Goal: Navigation & Orientation: Find specific page/section

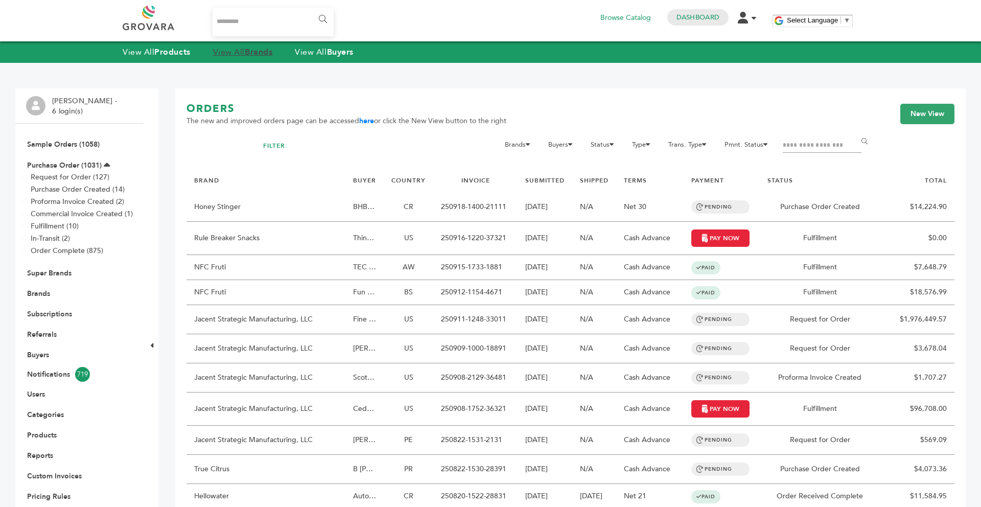
click at [235, 56] on link "View All Brands" at bounding box center [243, 51] width 60 height 11
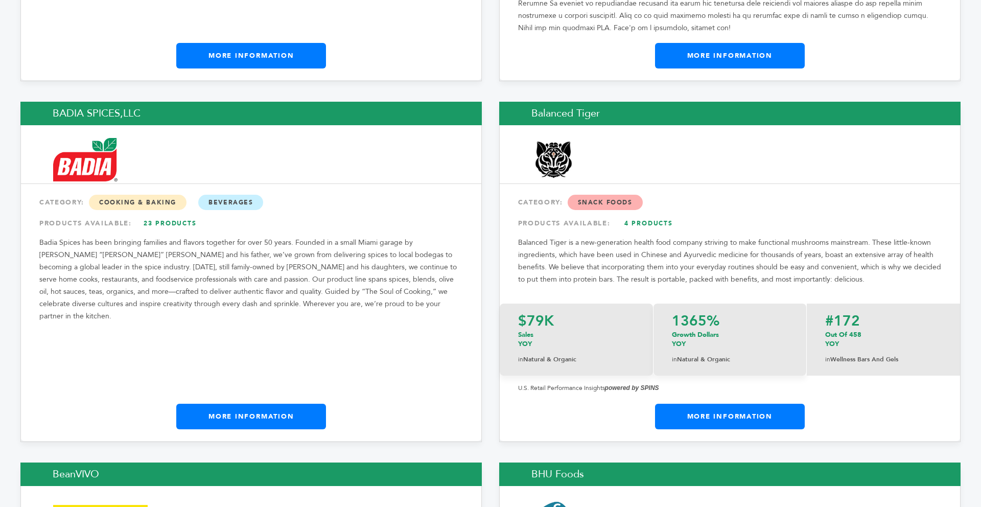
scroll to position [2309, 0]
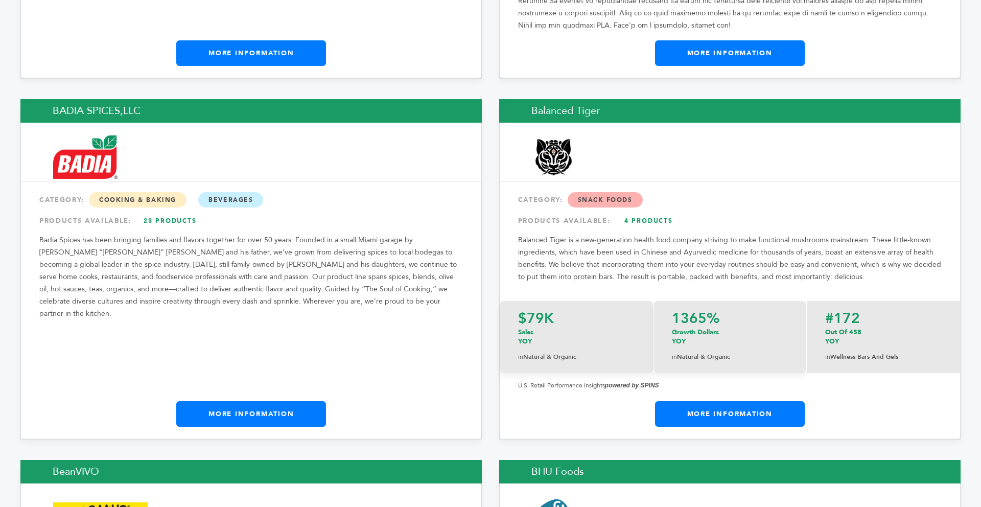
click at [236, 401] on link "More Information" at bounding box center [251, 414] width 150 height 26
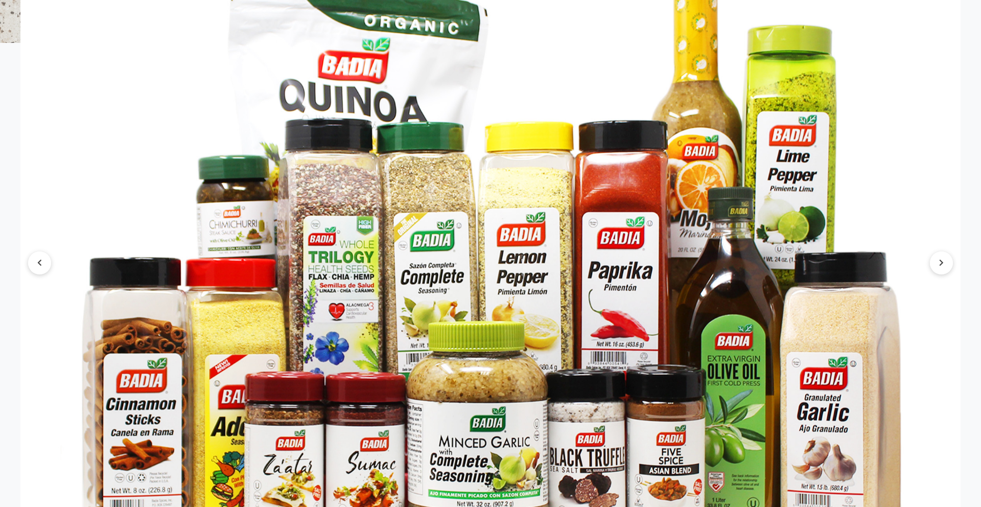
scroll to position [1774, 0]
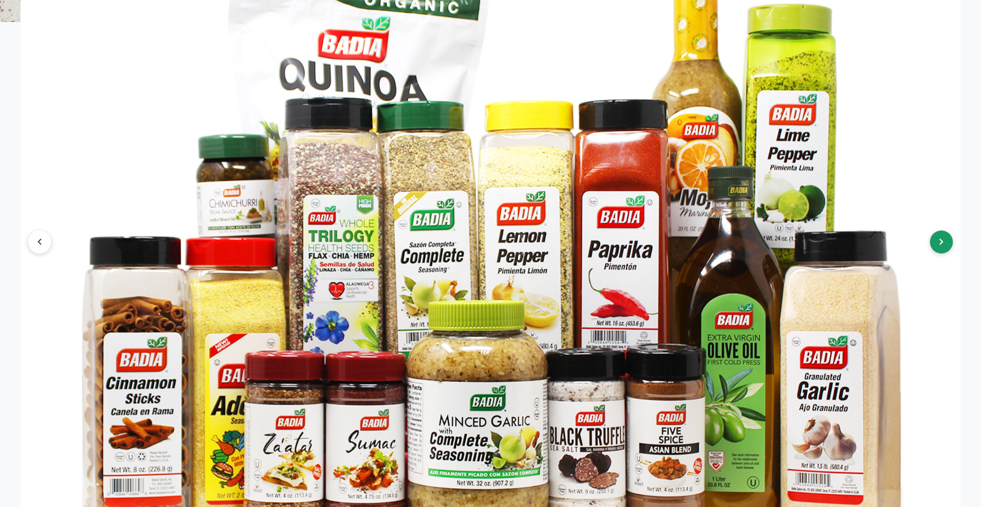
click at [942, 238] on icon at bounding box center [941, 241] width 5 height 7
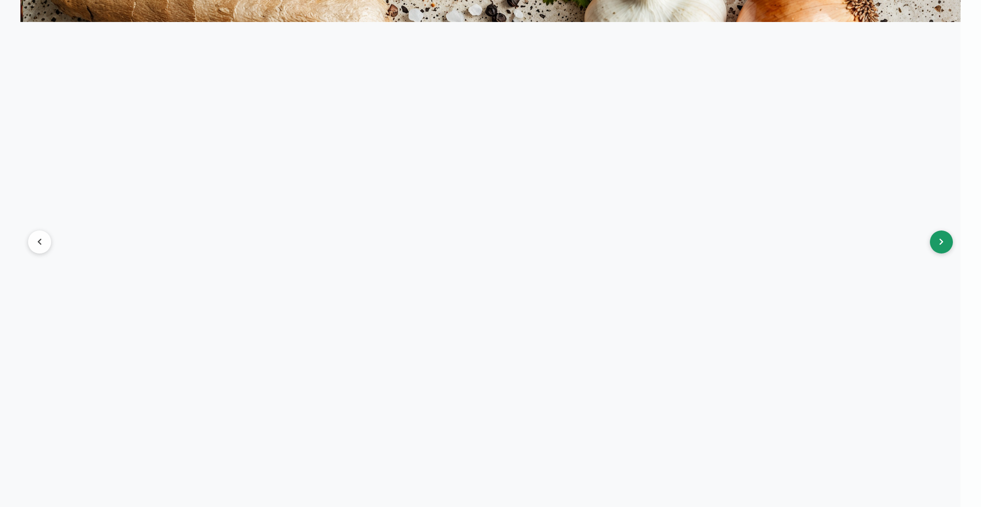
click at [942, 238] on icon at bounding box center [941, 241] width 5 height 7
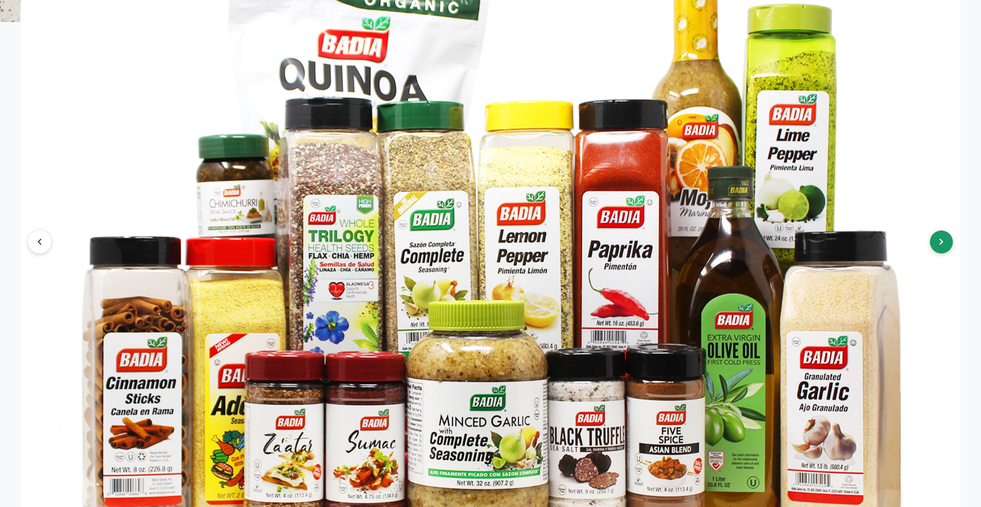
click at [942, 238] on icon at bounding box center [941, 241] width 5 height 7
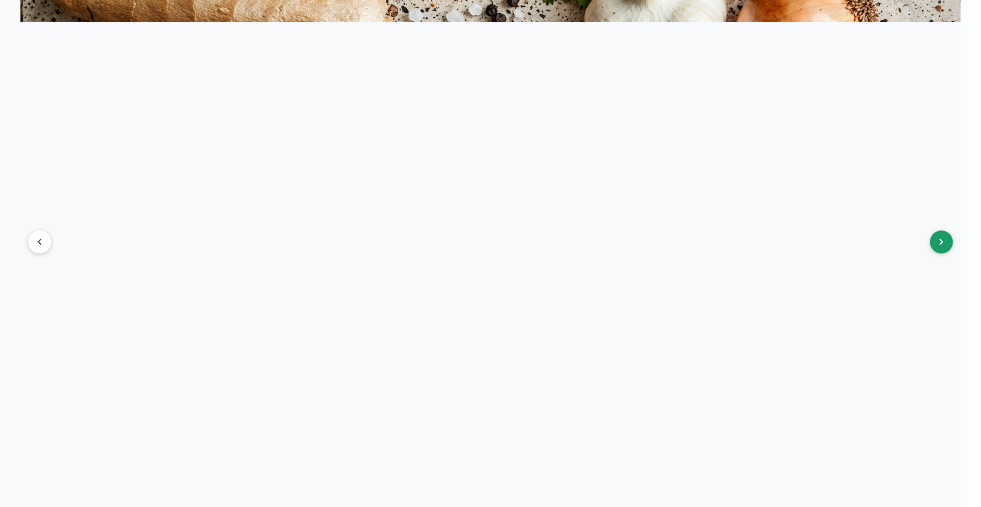
click at [942, 238] on icon at bounding box center [941, 241] width 5 height 7
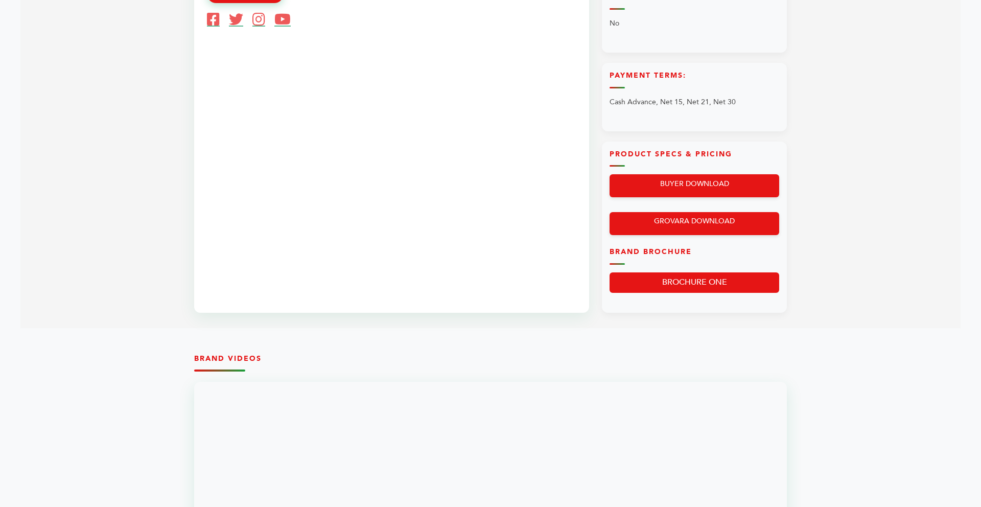
scroll to position [650, 0]
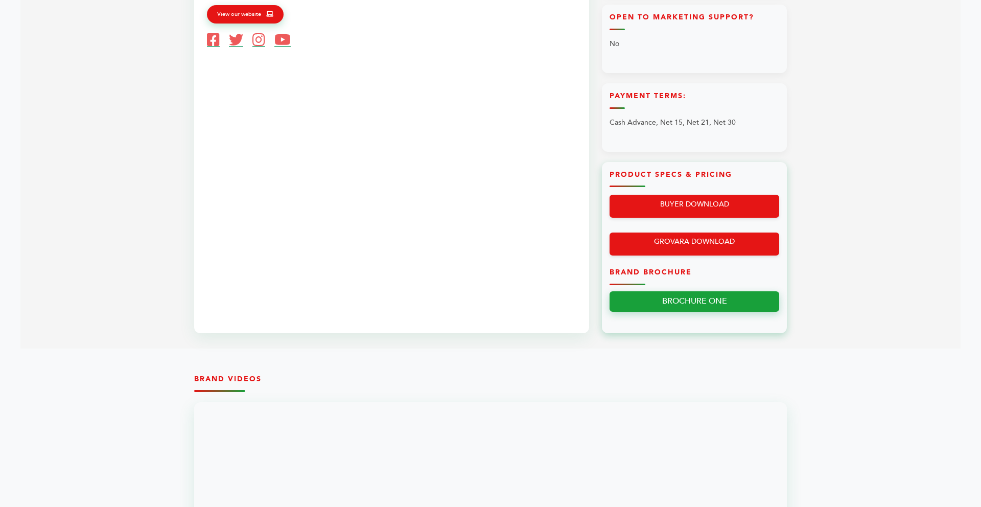
click at [736, 305] on link "BROCHURE ONE" at bounding box center [694, 301] width 170 height 21
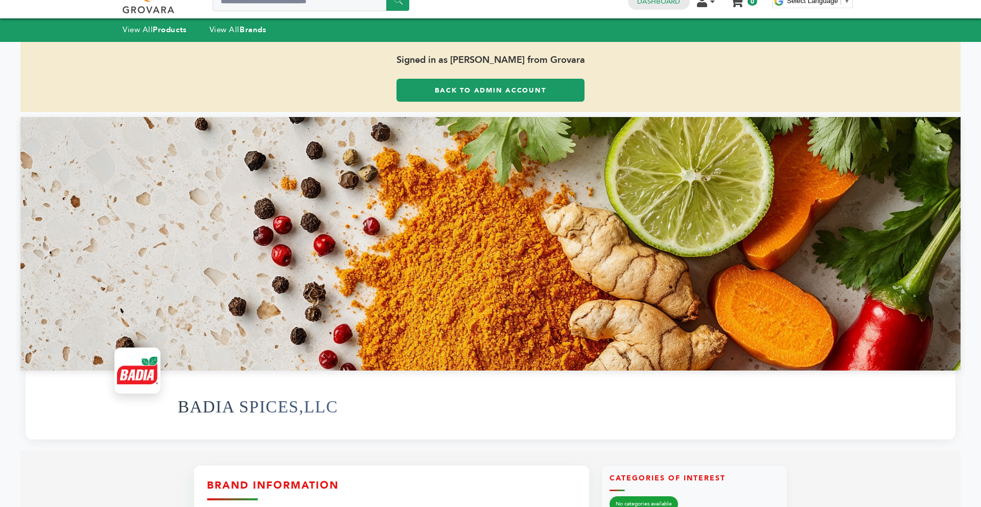
scroll to position [0, 0]
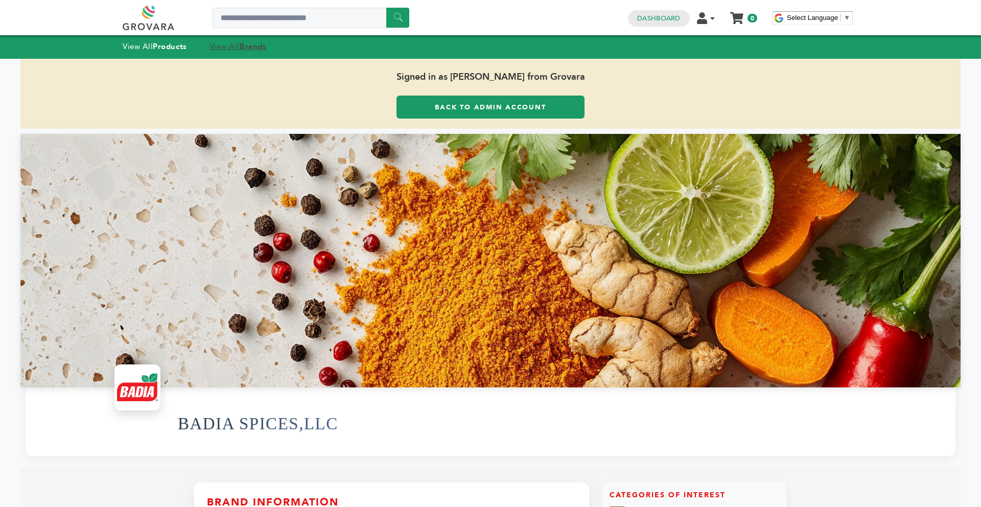
click at [232, 43] on link "View All Brands" at bounding box center [237, 46] width 57 height 10
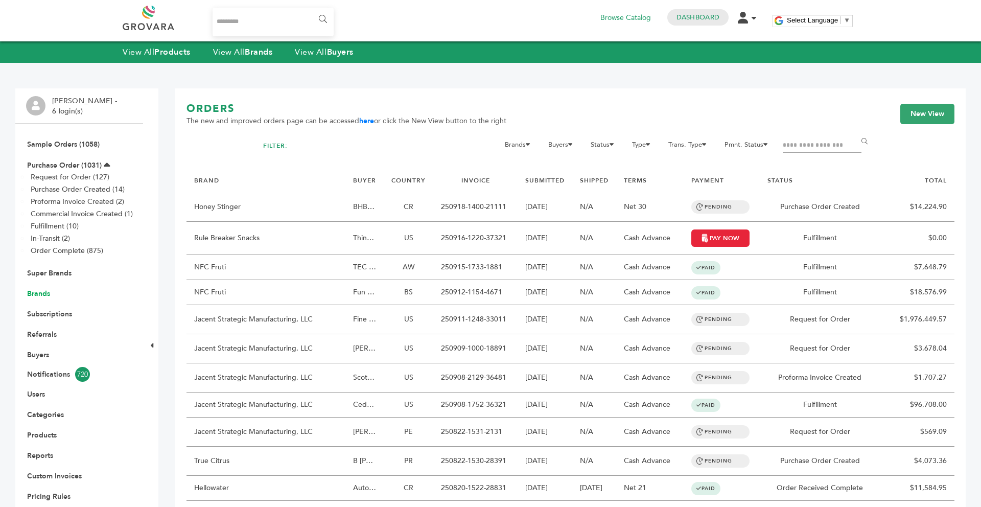
click at [48, 296] on link "Brands" at bounding box center [38, 294] width 23 height 10
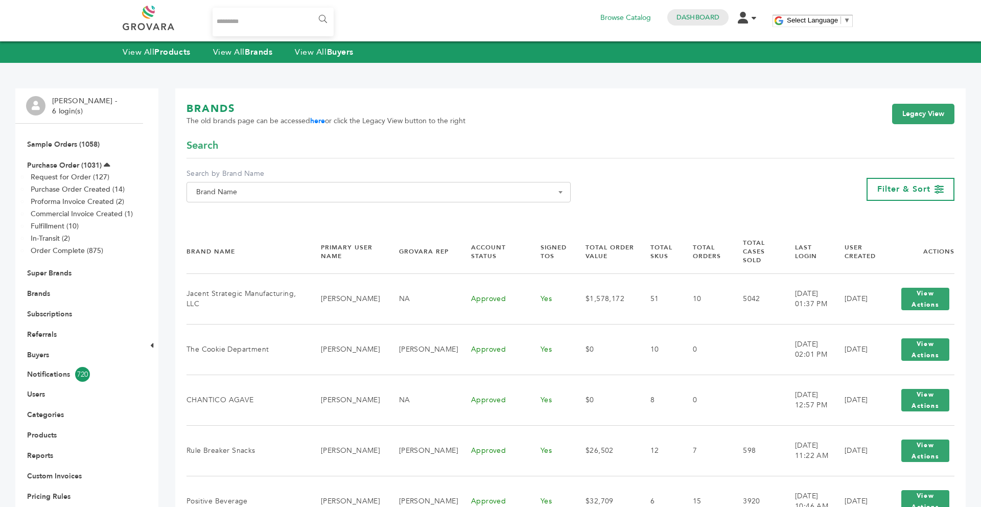
click at [247, 203] on div "**********" at bounding box center [378, 189] width 384 height 41
click at [244, 197] on span "Brand Name" at bounding box center [378, 192] width 373 height 14
click at [217, 207] on input "Search" at bounding box center [378, 210] width 379 height 13
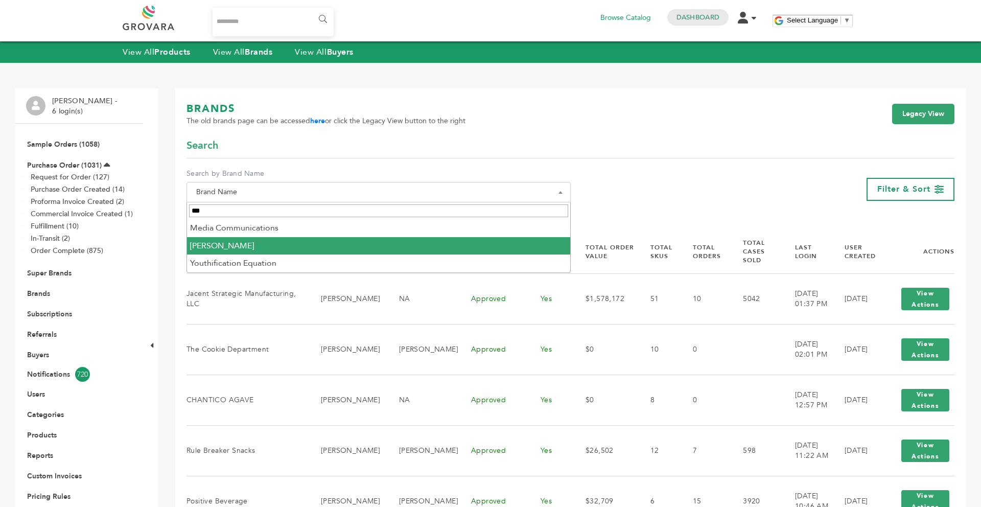
type input "***"
select select "**********"
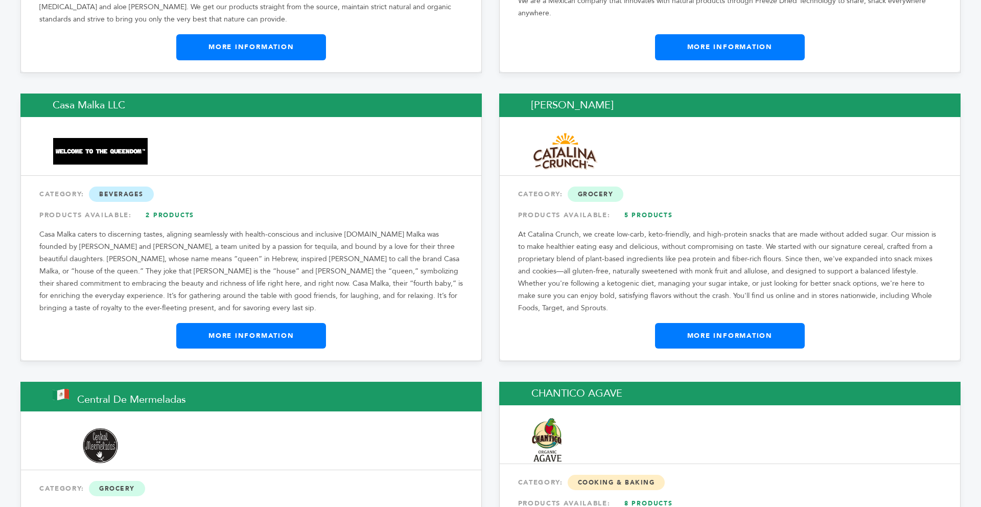
scroll to position [3596, 0]
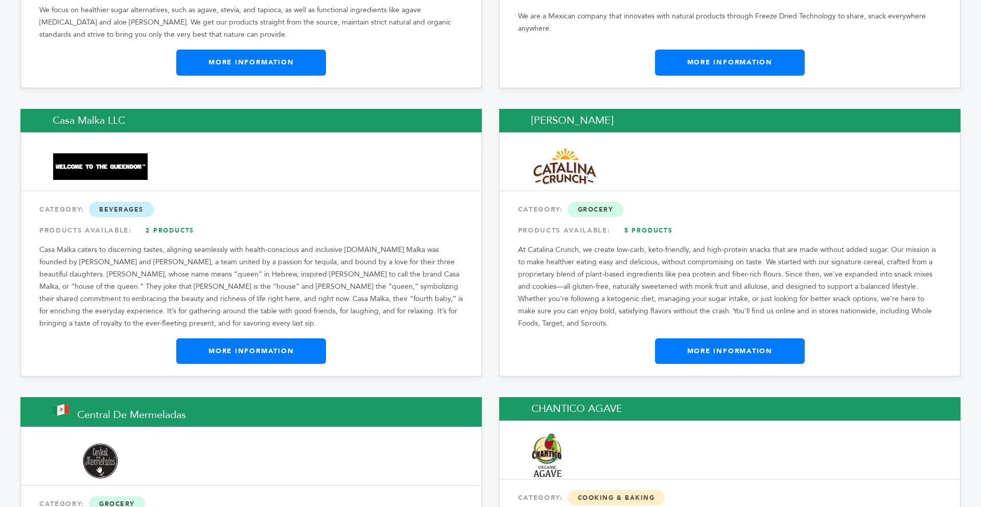
click at [788, 338] on link "More Information" at bounding box center [730, 351] width 150 height 26
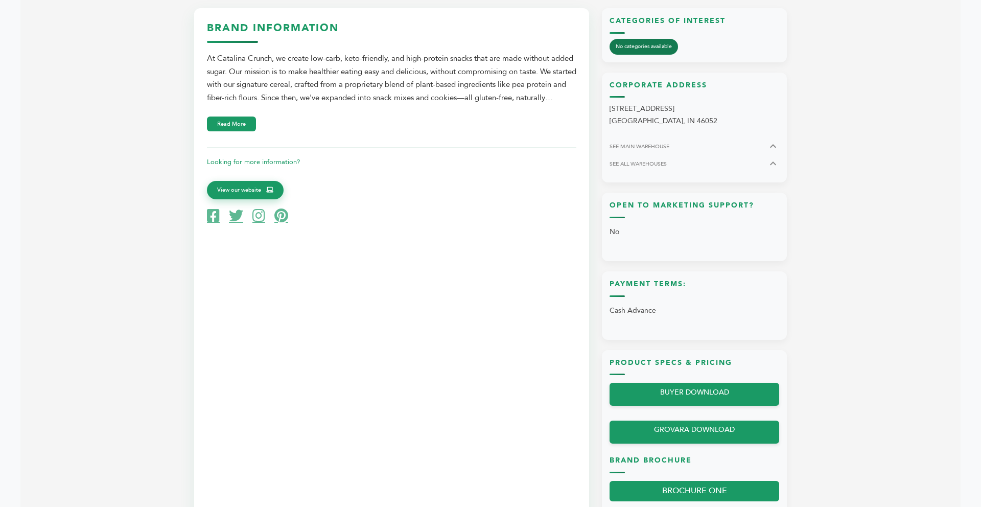
scroll to position [450, 0]
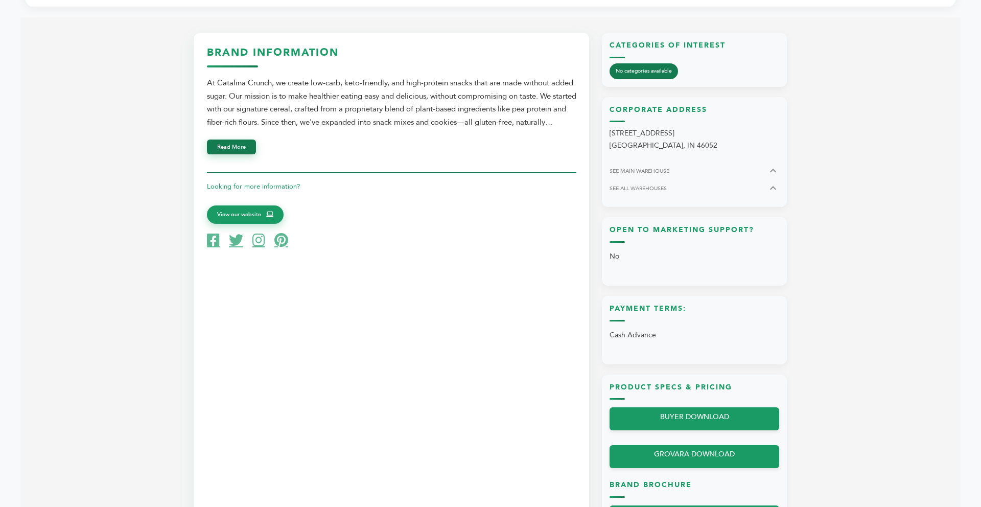
click at [220, 141] on button "Read More" at bounding box center [231, 146] width 49 height 15
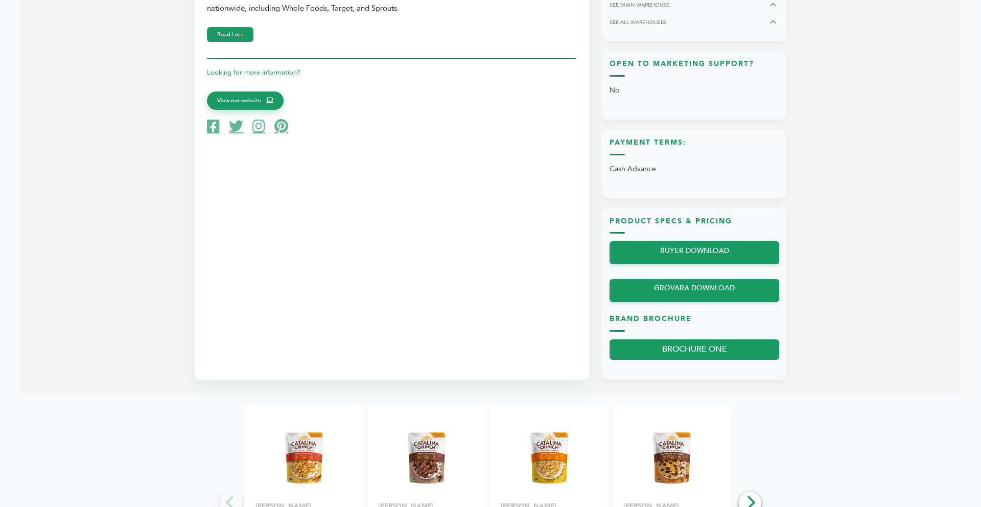
scroll to position [633, 0]
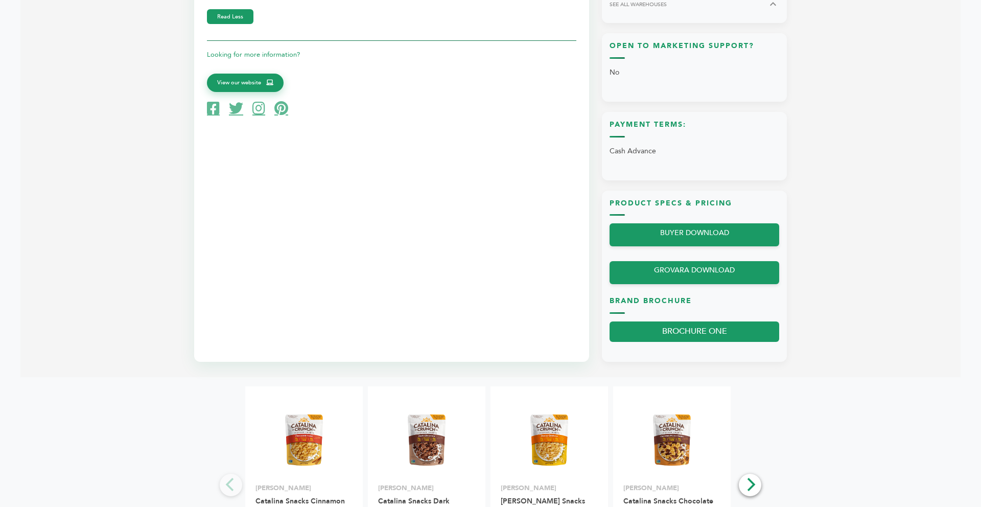
click at [814, 147] on section "Brand Information At [GEOGRAPHIC_DATA], we create low-carb, keto-friendly, and …" at bounding box center [490, 104] width 940 height 543
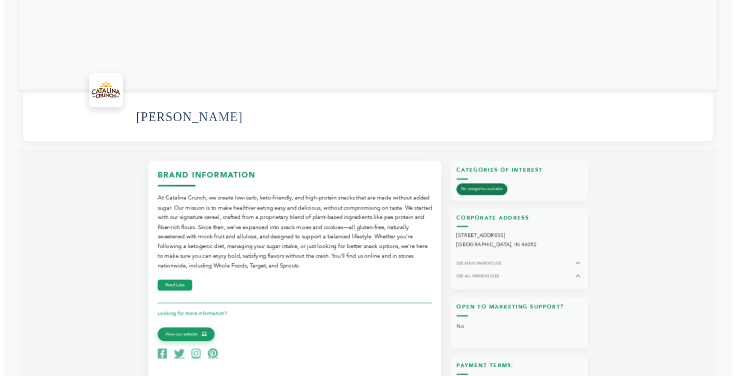
scroll to position [245, 0]
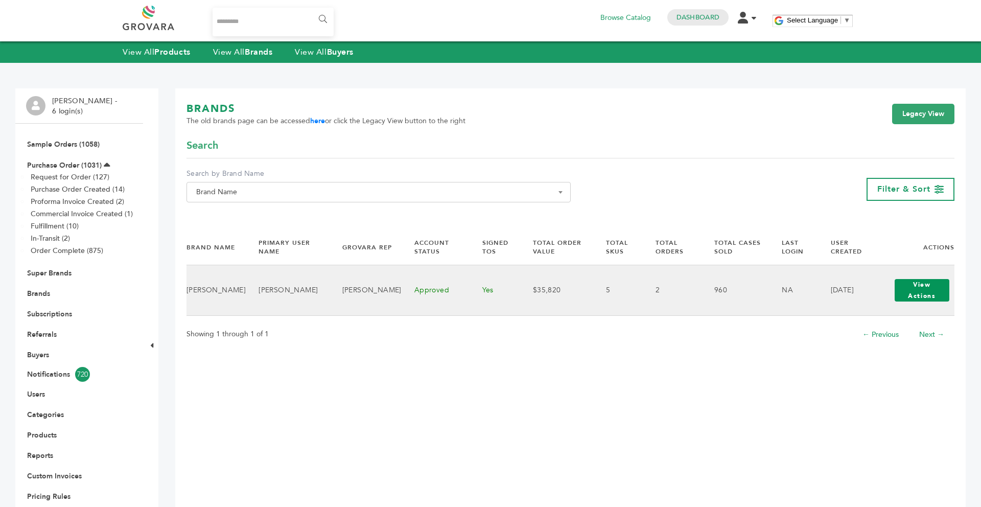
click at [919, 299] on button "View Actions" at bounding box center [921, 290] width 55 height 22
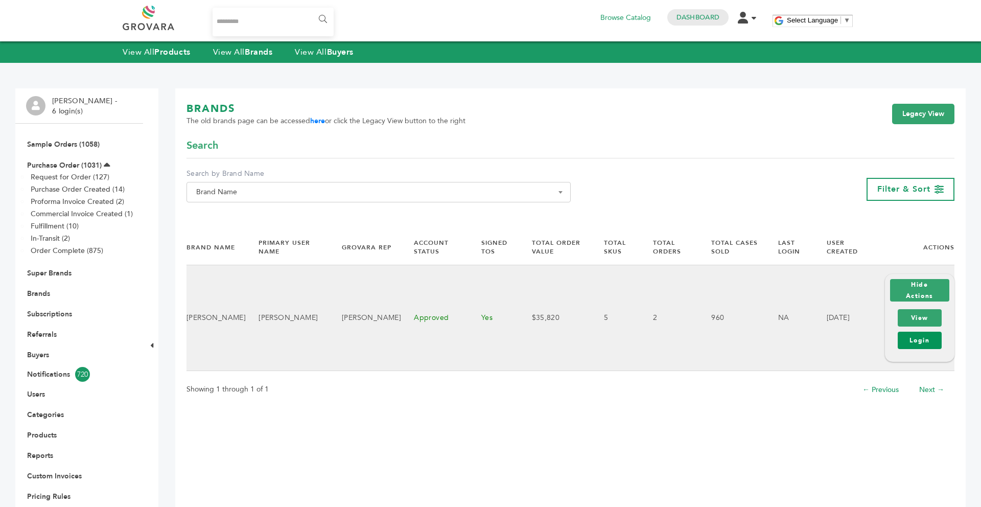
click at [915, 335] on link "Login" at bounding box center [919, 340] width 44 height 17
